Goal: Book appointment/travel/reservation

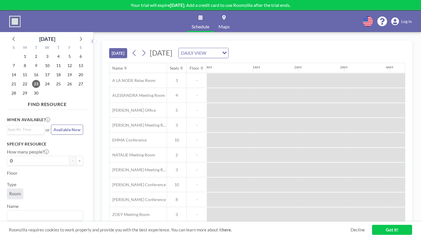
scroll to position [0, 521]
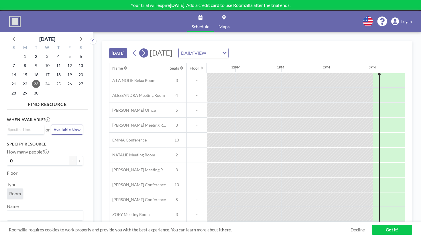
click at [141, 49] on icon at bounding box center [143, 53] width 5 height 9
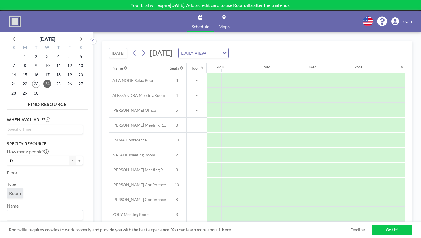
scroll to position [0, 260]
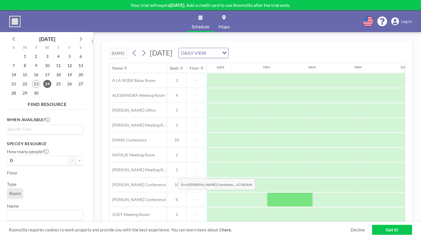
click at [267, 192] on div at bounding box center [290, 199] width 46 height 14
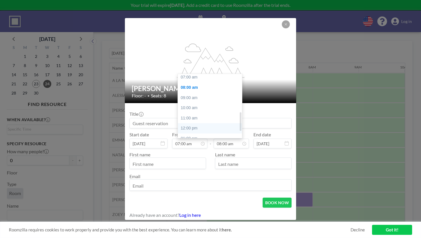
scroll to position [155, 0]
click at [200, 153] on div "11:00 pm" at bounding box center [210, 158] width 64 height 10
type input "11:00 pm"
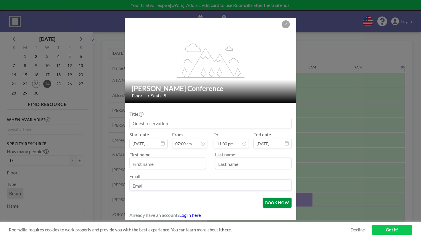
click at [266, 197] on button "BOOK NOW" at bounding box center [276, 202] width 29 height 10
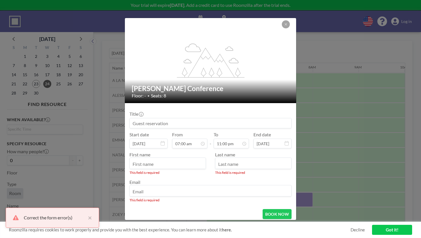
click at [185, 159] on input "text" at bounding box center [168, 164] width 76 height 10
type input "[PERSON_NAME]"
click at [224, 159] on input "text" at bounding box center [253, 164] width 76 height 10
type input "[PERSON_NAME]"
click at [188, 186] on input "email" at bounding box center [210, 191] width 161 height 10
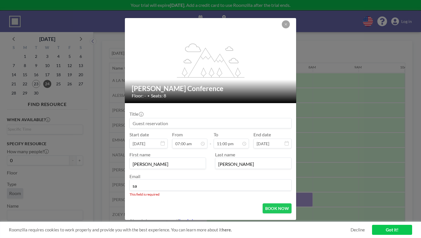
type input "[PERSON_NAME][EMAIL_ADDRESS][PERSON_NAME][DOMAIN_NAME]"
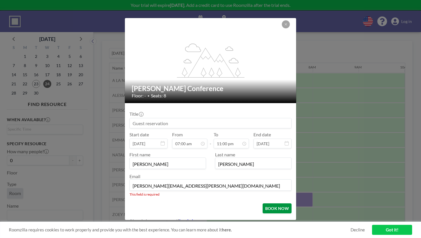
click at [262, 203] on button "BOOK NOW" at bounding box center [276, 208] width 29 height 10
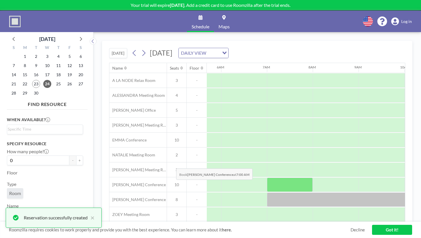
click at [267, 177] on div at bounding box center [290, 184] width 46 height 14
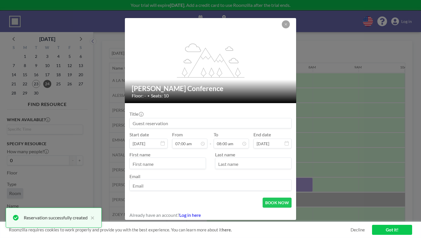
click at [177, 122] on input at bounding box center [210, 123] width 161 height 10
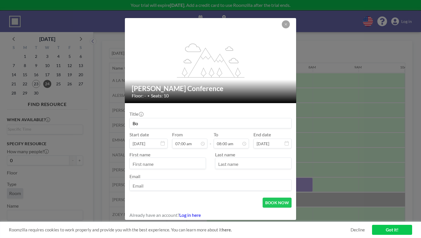
type input "B"
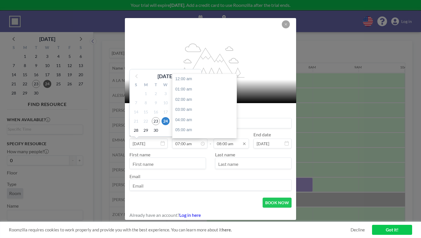
scroll to position [64, 0]
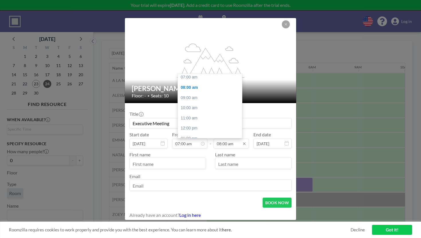
type input "Executive Meeting"
click at [230, 139] on input "08:00 am" at bounding box center [230, 143] width 35 height 10
click at [212, 153] on div "11:00 pm" at bounding box center [210, 158] width 64 height 10
type input "11:00 pm"
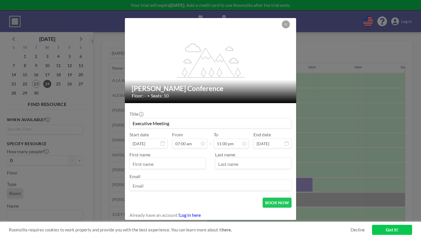
click at [177, 159] on input "text" at bounding box center [168, 164] width 76 height 10
type input "[PERSON_NAME]"
click at [239, 159] on input "text" at bounding box center [253, 164] width 76 height 10
type input "[PERSON_NAME]"
click at [193, 181] on input "email" at bounding box center [210, 186] width 161 height 10
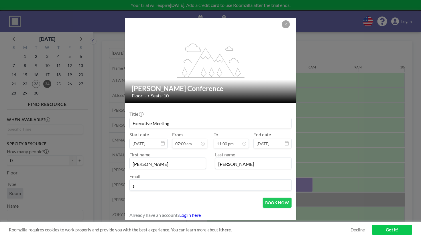
type input "[PERSON_NAME][EMAIL_ADDRESS][PERSON_NAME][DOMAIN_NAME]"
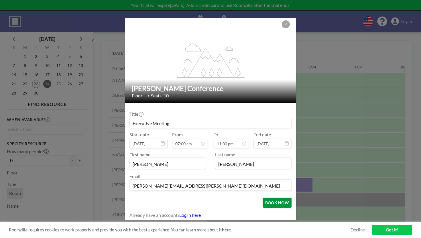
click at [262, 197] on button "BOOK NOW" at bounding box center [276, 202] width 29 height 10
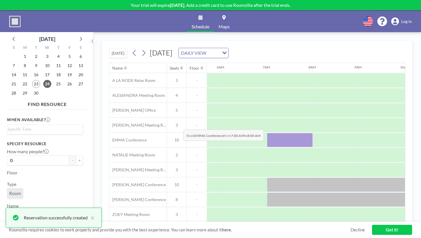
click at [267, 133] on div at bounding box center [290, 140] width 46 height 14
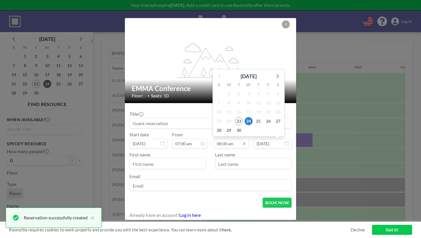
scroll to position [73, 0]
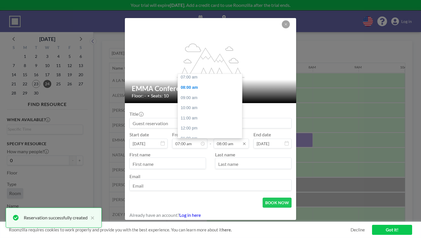
click at [233, 138] on input "08:00 am" at bounding box center [230, 143] width 35 height 10
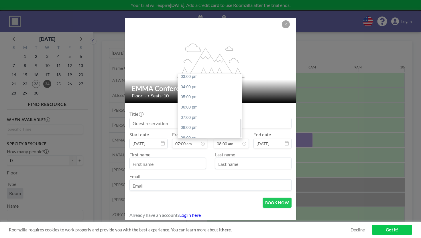
click at [210, 153] on div "11:00 pm" at bounding box center [210, 158] width 64 height 10
type input "11:00 pm"
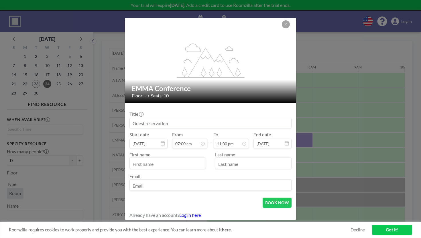
click at [196, 122] on input at bounding box center [210, 123] width 161 height 10
type input "Executive Meeting"
click at [161, 159] on input "text" at bounding box center [168, 164] width 76 height 10
type input "s"
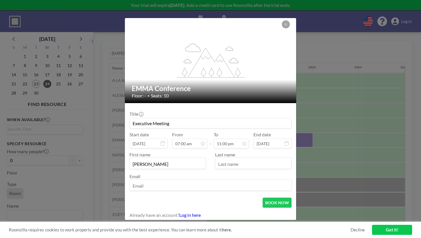
type input "[PERSON_NAME]"
click at [229, 159] on input "text" at bounding box center [253, 164] width 76 height 10
type input "[PERSON_NAME]"
click at [191, 181] on input "email" at bounding box center [210, 186] width 161 height 10
type input "[PERSON_NAME][EMAIL_ADDRESS][PERSON_NAME][DOMAIN_NAME]"
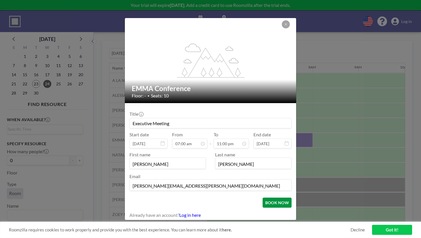
click at [262, 197] on button "BOOK NOW" at bounding box center [276, 202] width 29 height 10
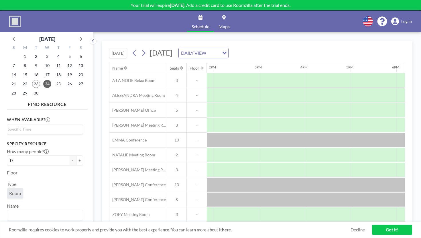
scroll to position [0, 654]
click at [139, 48] on button at bounding box center [143, 52] width 9 height 9
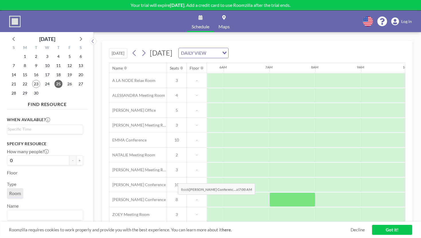
scroll to position [0, 260]
click at [267, 192] on div at bounding box center [290, 199] width 46 height 14
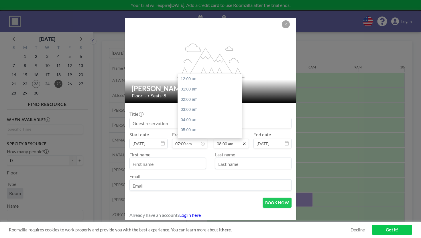
scroll to position [73, 0]
click at [242, 141] on icon at bounding box center [244, 143] width 5 height 5
click at [213, 153] on div "11:00 pm" at bounding box center [210, 158] width 64 height 10
type input "11:00 pm"
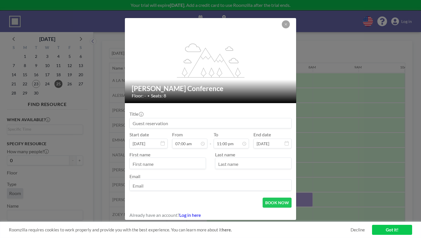
click at [191, 121] on input at bounding box center [210, 123] width 161 height 10
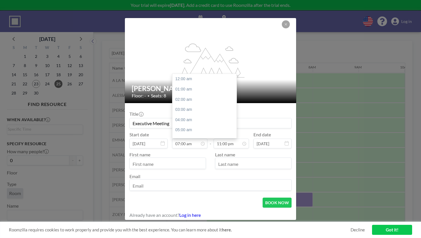
scroll to position [64, 0]
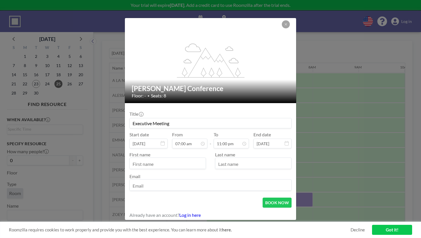
type input "Executive Meeting"
click at [180, 159] on input "text" at bounding box center [168, 164] width 76 height 10
type input "s"
type input "[PERSON_NAME]"
click at [230, 159] on input "text" at bounding box center [253, 164] width 76 height 10
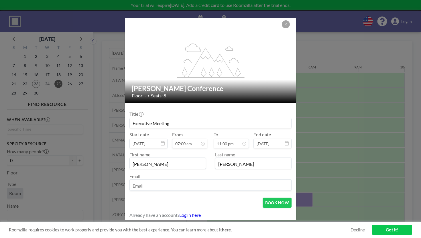
type input "[PERSON_NAME]"
click at [189, 181] on input "email" at bounding box center [210, 186] width 161 height 10
type input "[PERSON_NAME][EMAIL_ADDRESS][PERSON_NAME][DOMAIN_NAME]"
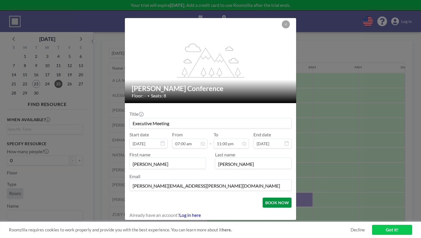
click at [265, 197] on button "BOOK NOW" at bounding box center [276, 202] width 29 height 10
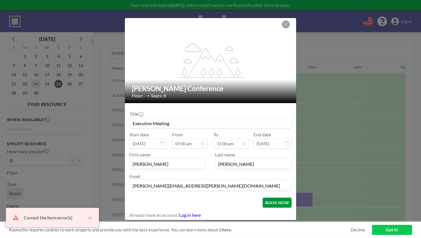
click at [263, 197] on button "BOOK NOW" at bounding box center [276, 202] width 29 height 10
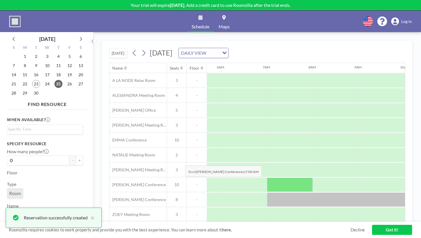
click at [267, 177] on div at bounding box center [290, 184] width 46 height 14
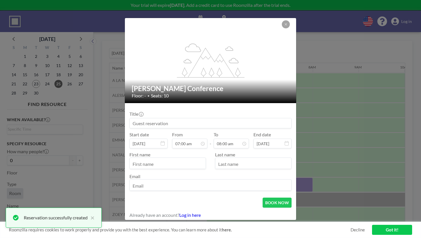
scroll to position [73, 0]
click at [233, 148] on div "First name Last name Email" at bounding box center [210, 170] width 162 height 45
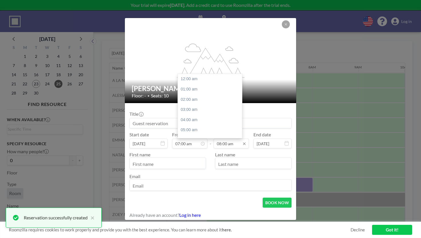
click at [229, 140] on input "08:00 am" at bounding box center [230, 143] width 35 height 10
click at [213, 153] on div "11:00 pm" at bounding box center [210, 158] width 64 height 10
type input "11:00 pm"
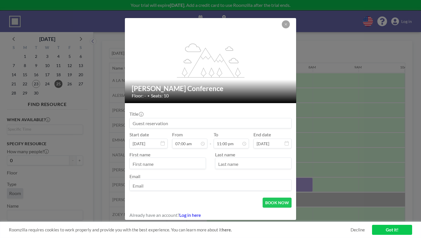
click at [179, 122] on input at bounding box center [210, 123] width 161 height 10
type input "Executive Meeting"
click at [160, 159] on input "text" at bounding box center [168, 164] width 76 height 10
type input "[PERSON_NAME]"
click at [224, 159] on input "text" at bounding box center [253, 164] width 76 height 10
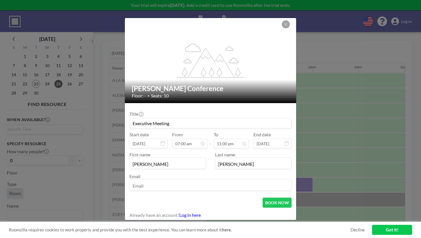
type input "[PERSON_NAME]"
click at [175, 181] on input "email" at bounding box center [210, 186] width 161 height 10
type input "[PERSON_NAME][EMAIL_ADDRESS][PERSON_NAME][DOMAIN_NAME]"
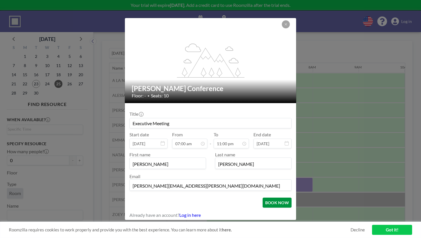
click at [262, 197] on button "BOOK NOW" at bounding box center [276, 202] width 29 height 10
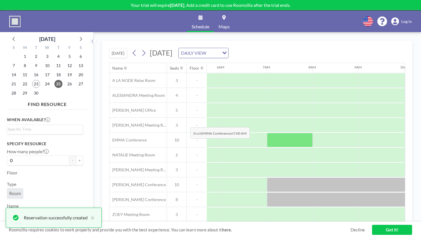
click at [267, 133] on div at bounding box center [290, 140] width 46 height 14
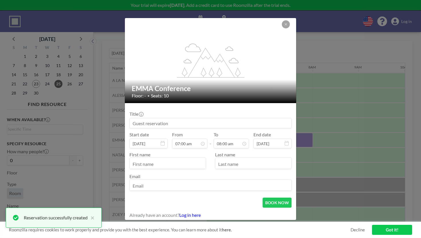
click at [185, 122] on input at bounding box center [210, 123] width 161 height 10
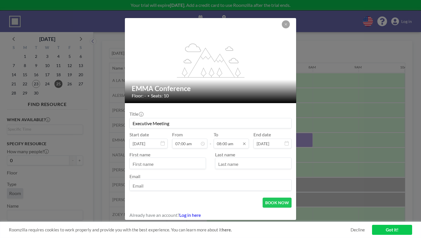
scroll to position [64, 0]
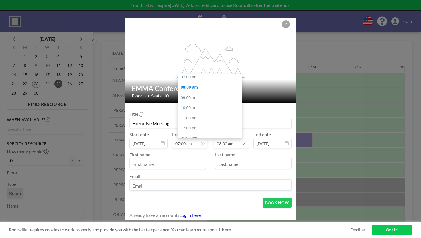
type input "Executive Meeting"
click at [225, 138] on input "08:00 am" at bounding box center [230, 143] width 35 height 10
click at [214, 153] on div "11:00 pm" at bounding box center [210, 158] width 64 height 10
type input "11:00 pm"
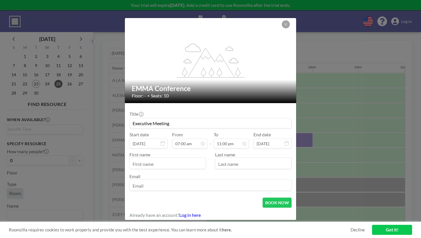
scroll to position [64, 0]
click at [181, 159] on input "text" at bounding box center [168, 164] width 76 height 10
type input "[PERSON_NAME]"
click at [220, 159] on input "text" at bounding box center [253, 164] width 76 height 10
type input "[PERSON_NAME]"
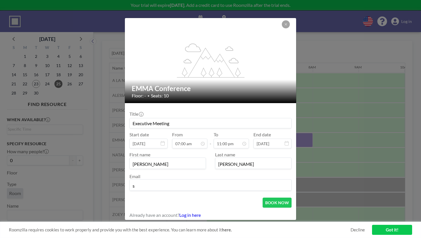
click at [189, 181] on input "s" at bounding box center [210, 186] width 161 height 10
type input "[PERSON_NAME][EMAIL_ADDRESS][PERSON_NAME][DOMAIN_NAME]"
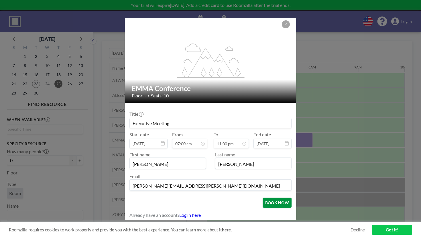
click at [265, 197] on button "BOOK NOW" at bounding box center [276, 202] width 29 height 10
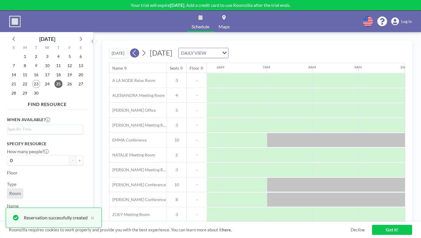
click at [132, 49] on icon at bounding box center [134, 53] width 5 height 9
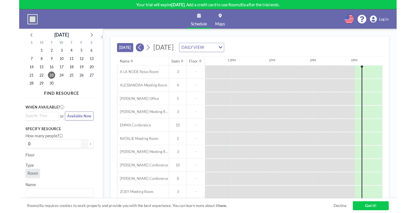
scroll to position [0, 521]
